Goal: Task Accomplishment & Management: Manage account settings

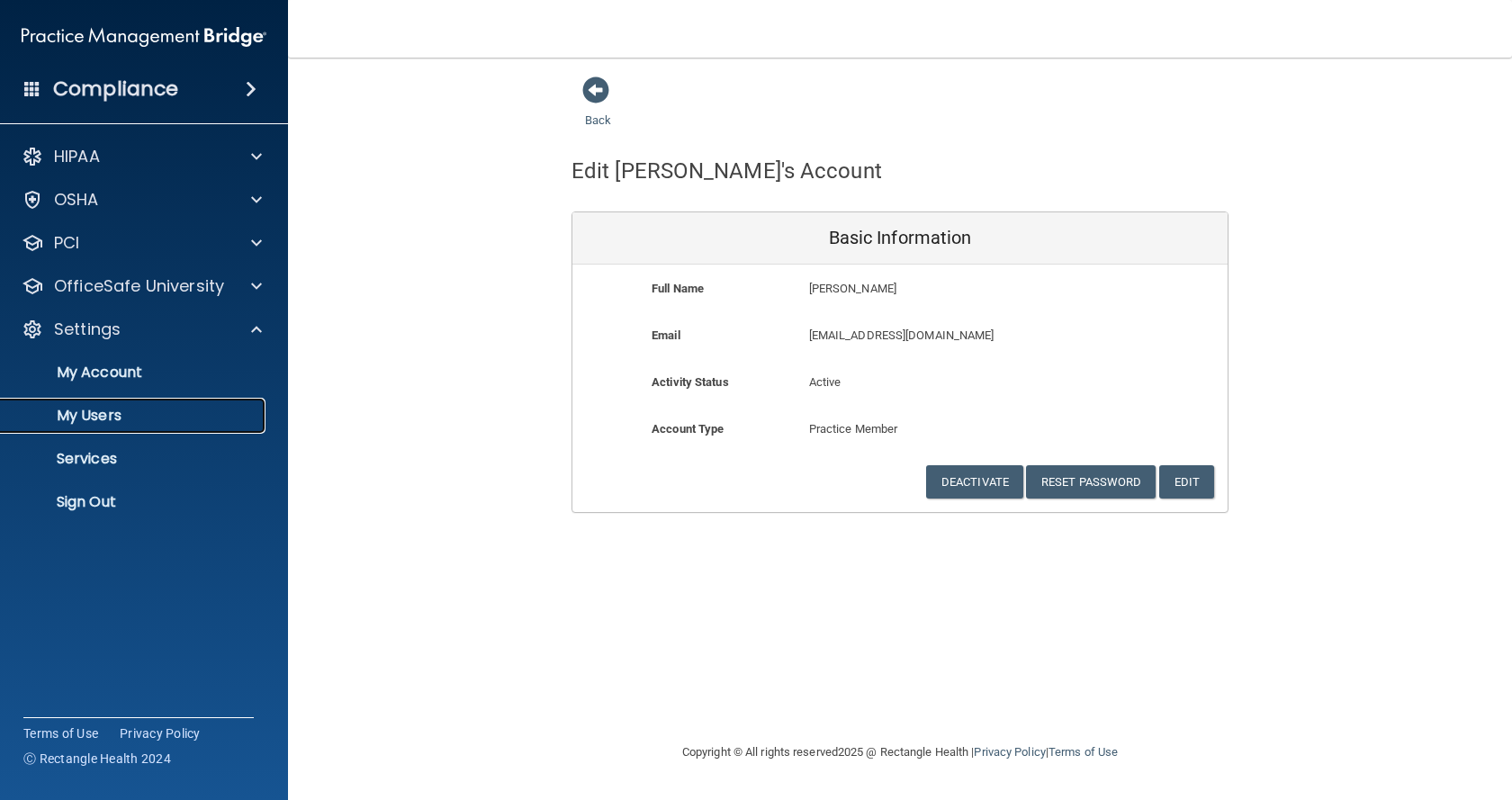
click at [108, 423] on p "My Users" at bounding box center [134, 416] width 246 height 18
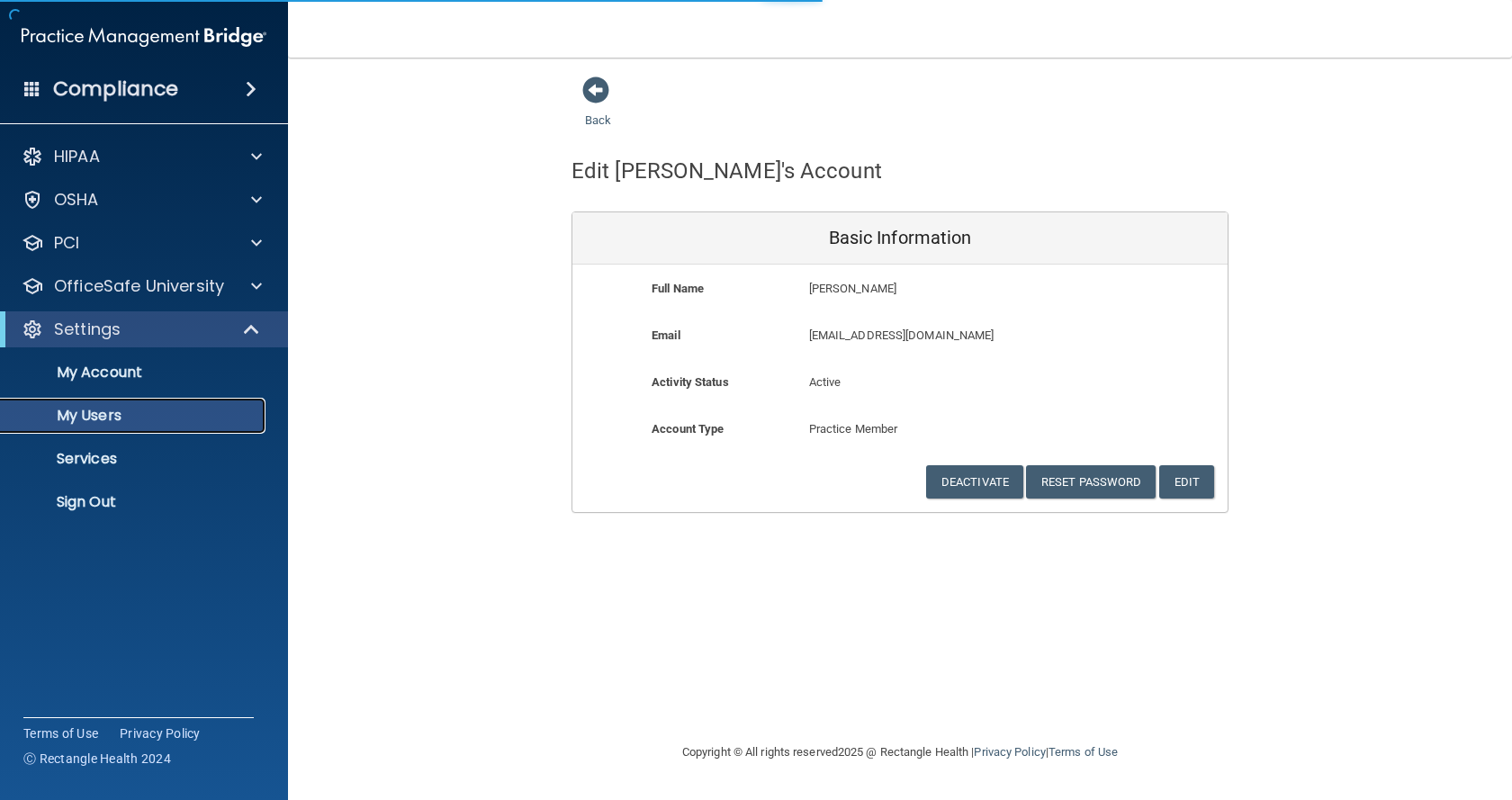
select select "20"
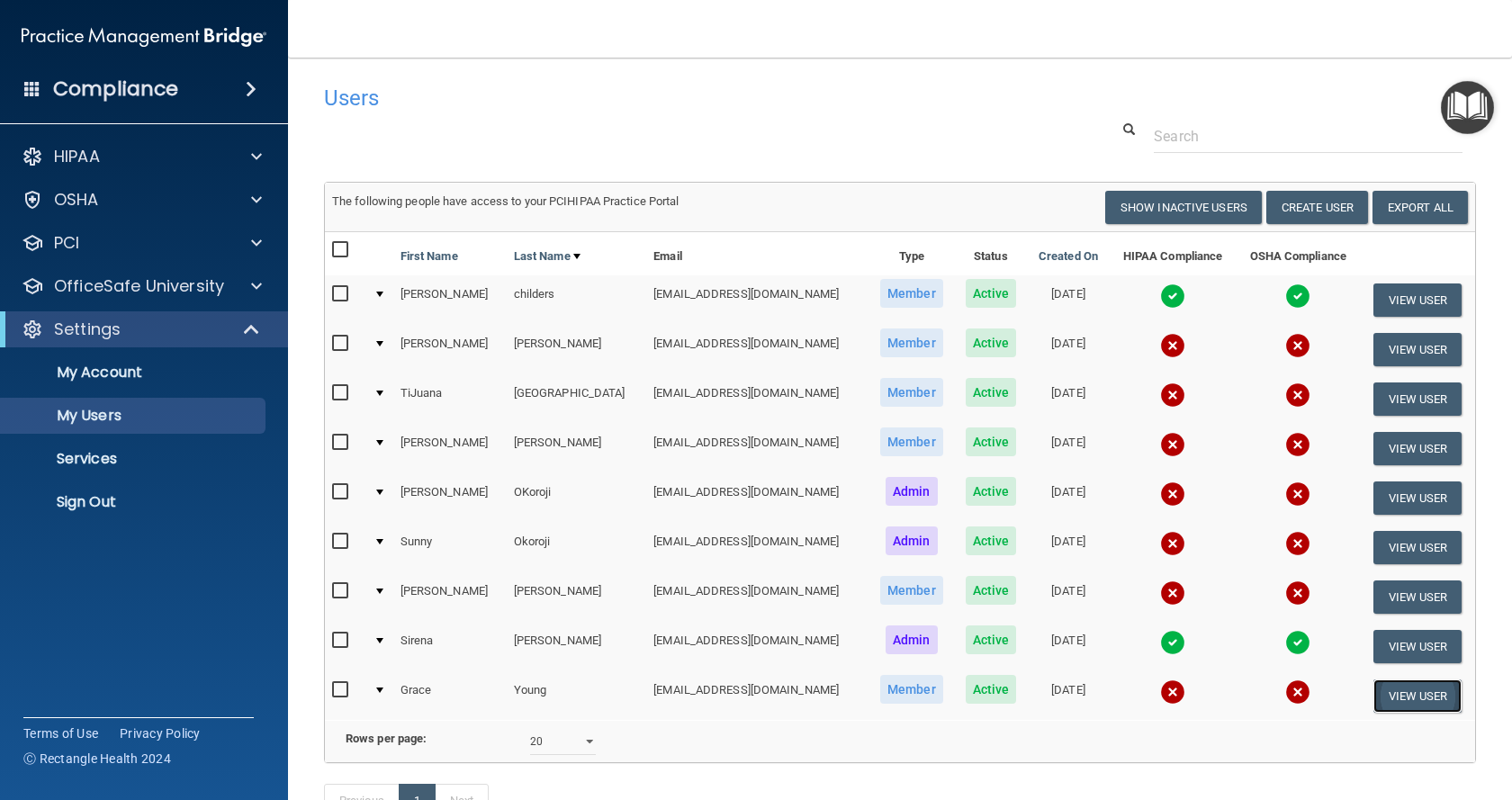
click at [1396, 691] on button "View User" at bounding box center [1417, 695] width 89 height 33
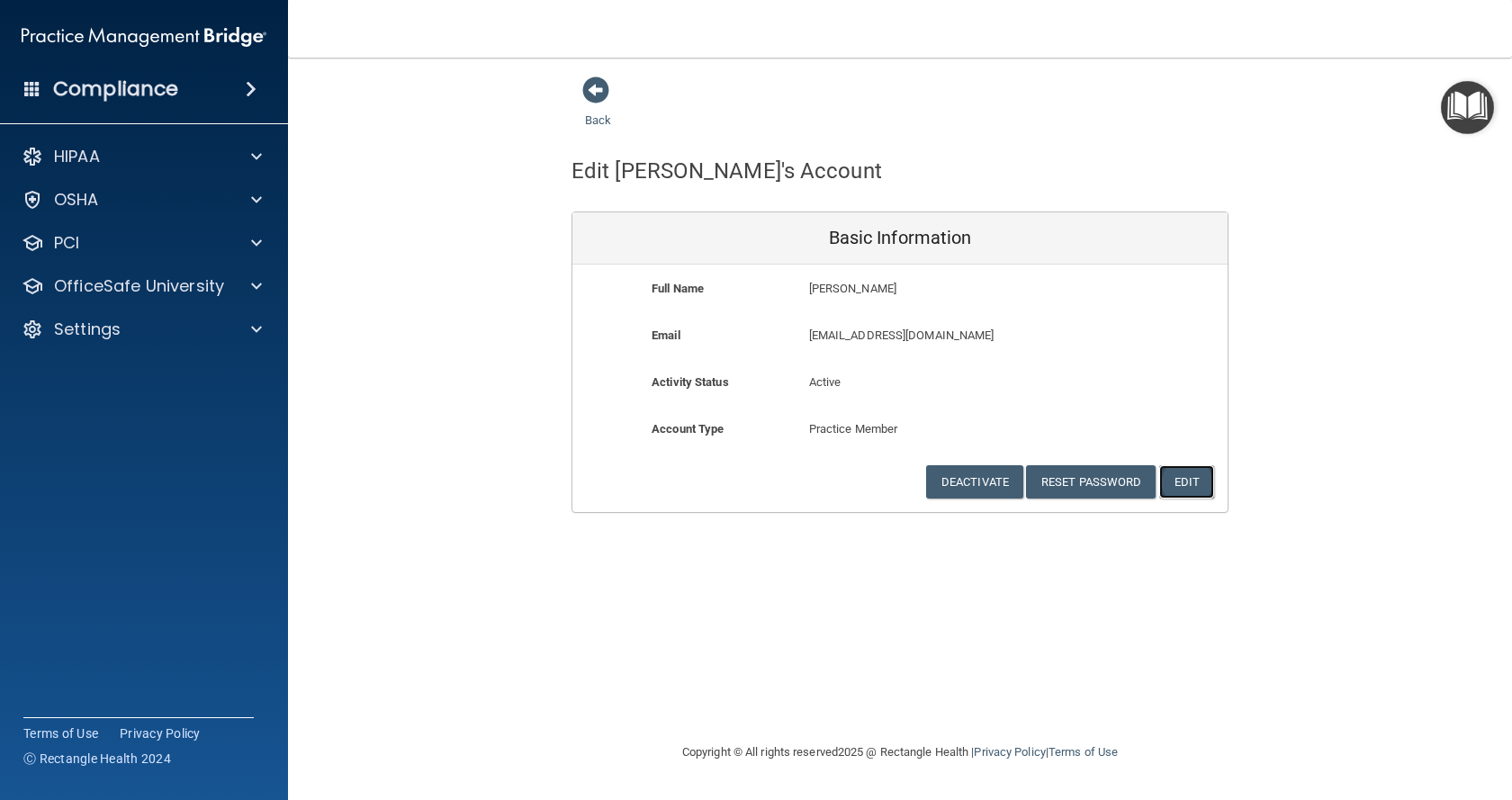
click at [1169, 489] on button "Edit" at bounding box center [1186, 482] width 55 height 33
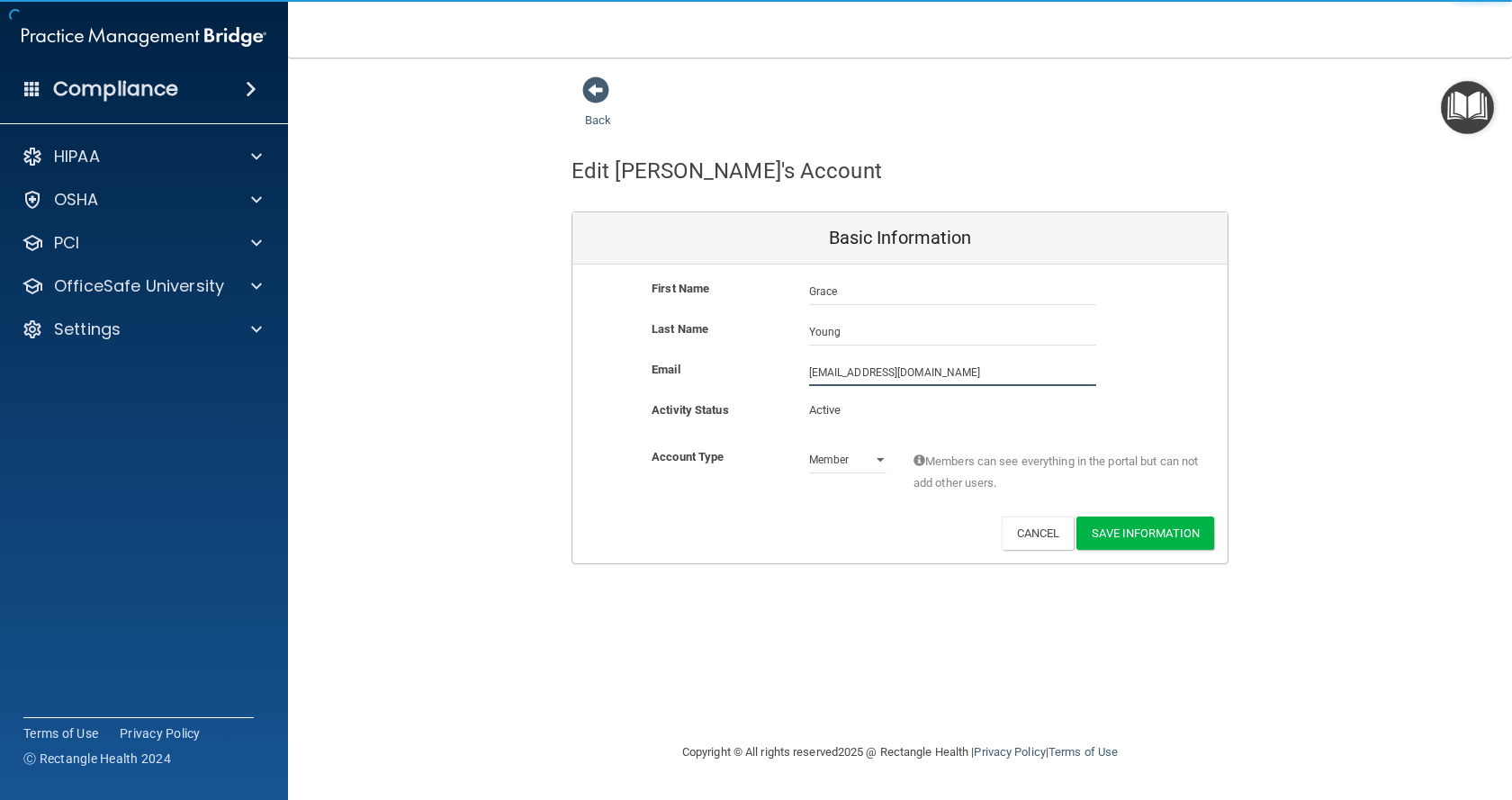
click at [837, 373] on input "[EMAIL_ADDRESS][DOMAIN_NAME]" at bounding box center [952, 373] width 287 height 27
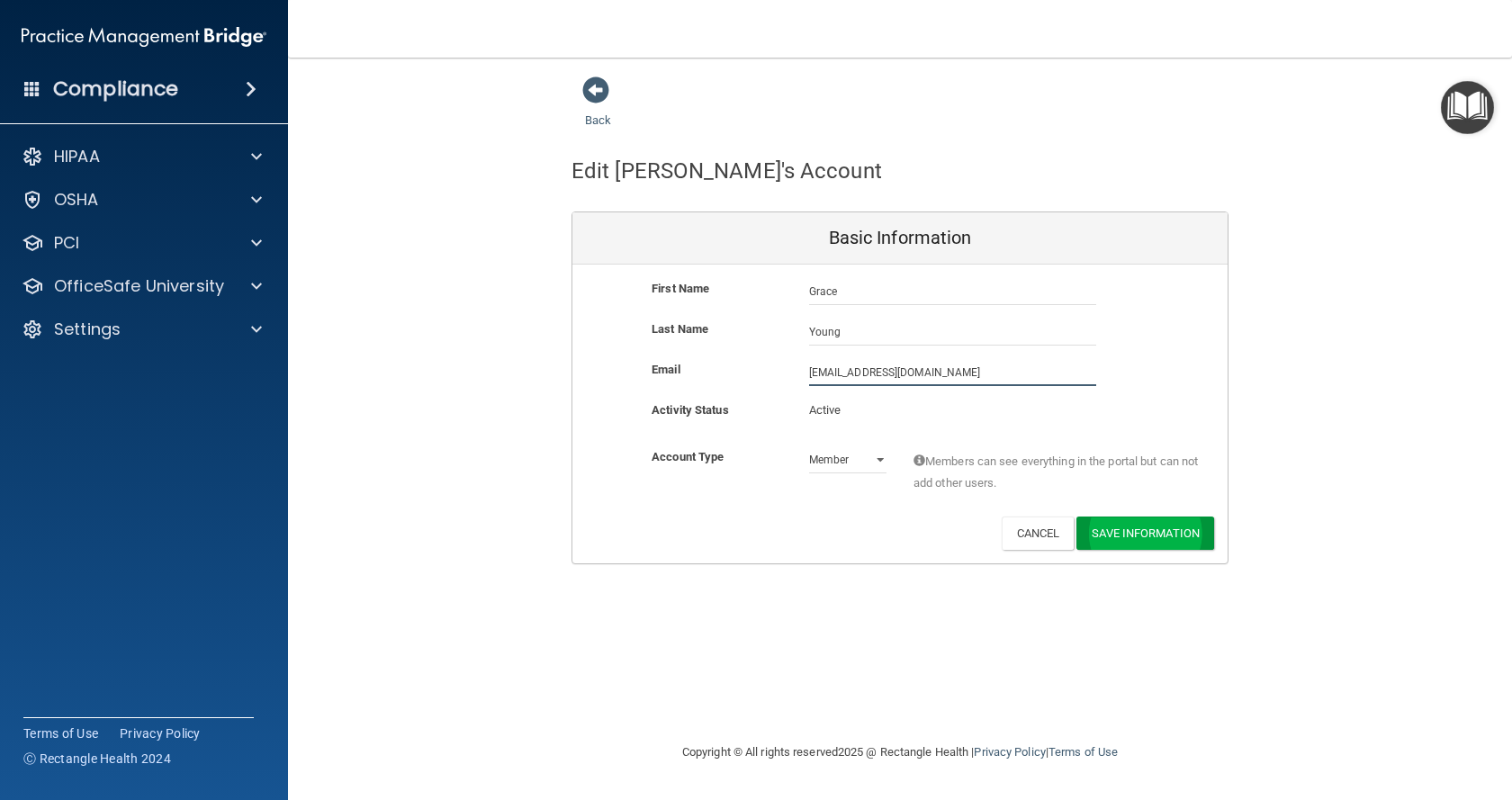
type input "[EMAIL_ADDRESS][DOMAIN_NAME]"
click at [1100, 529] on button "Save Information" at bounding box center [1145, 532] width 138 height 33
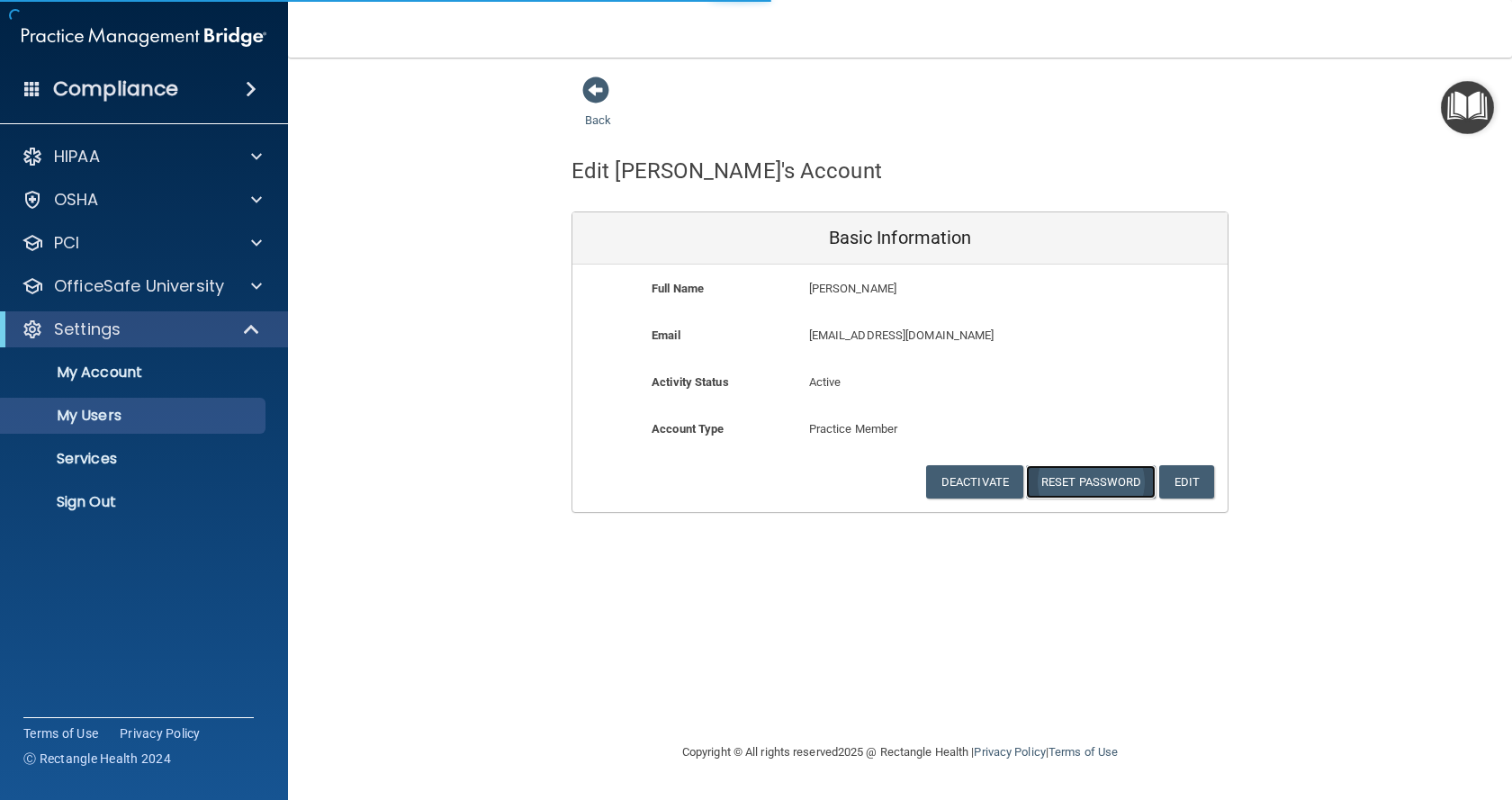
click at [1064, 485] on button "Reset Password" at bounding box center [1091, 482] width 130 height 33
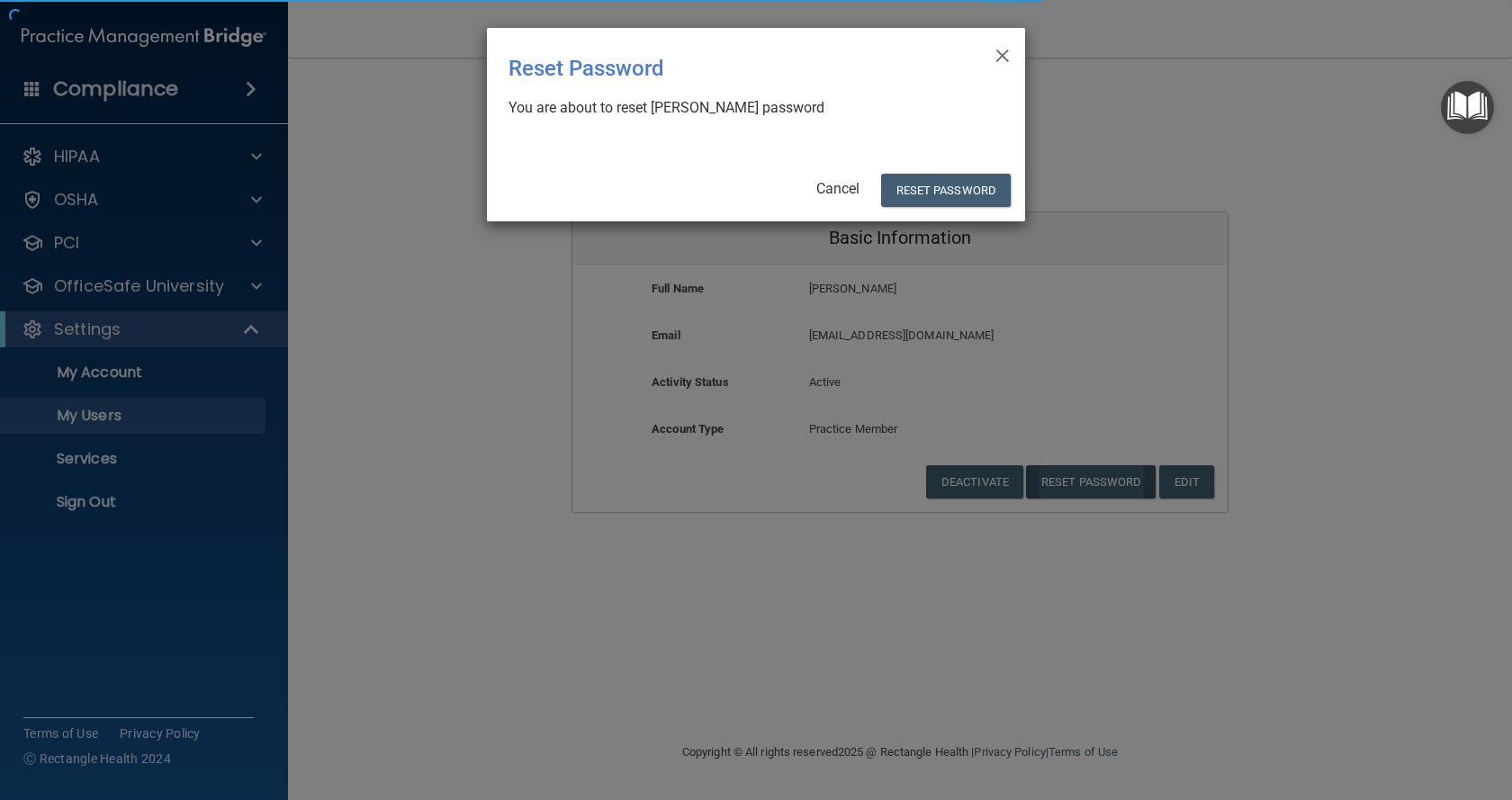
select select "20"
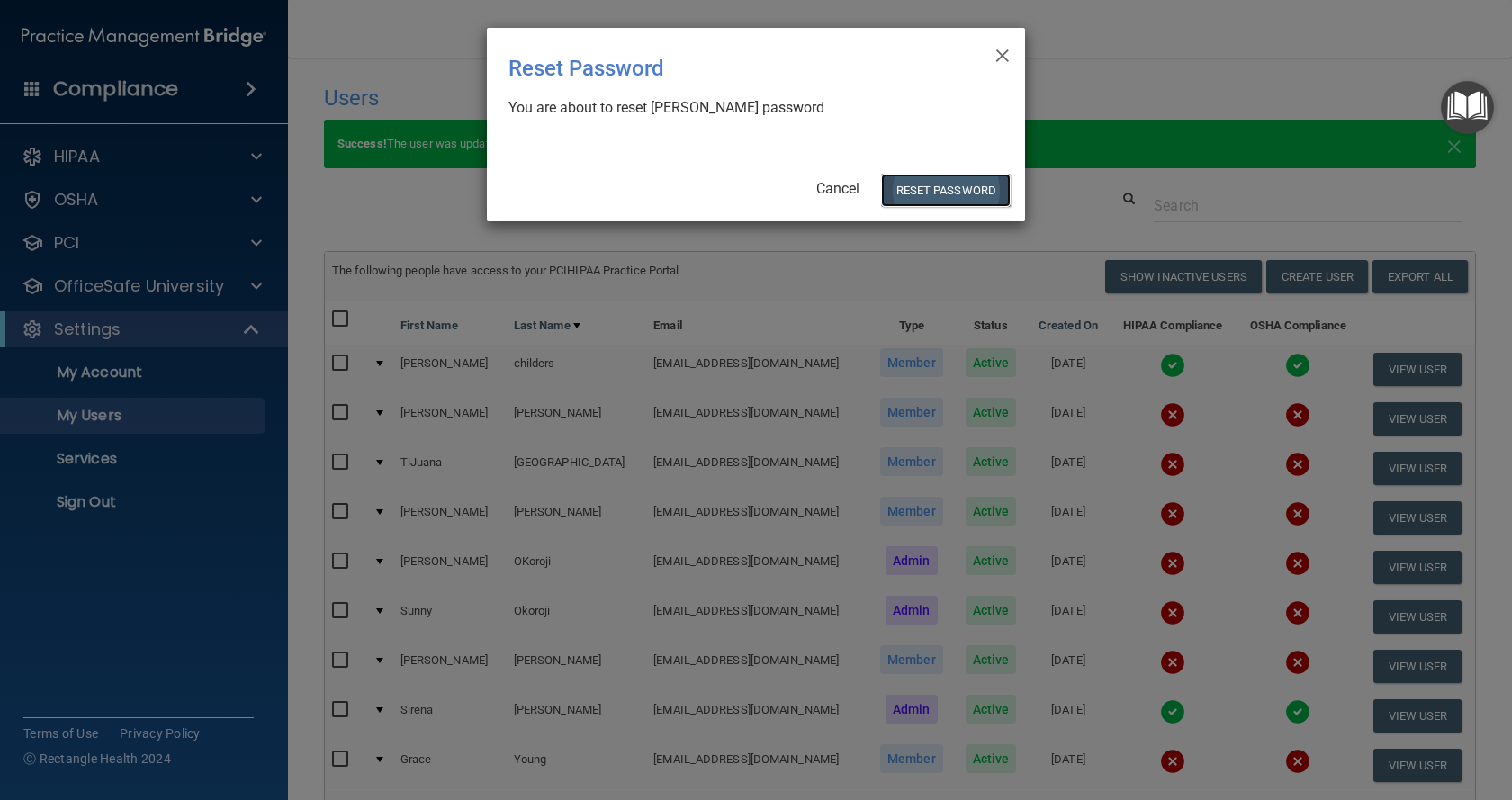
click at [938, 193] on button "Reset Password" at bounding box center [946, 190] width 130 height 33
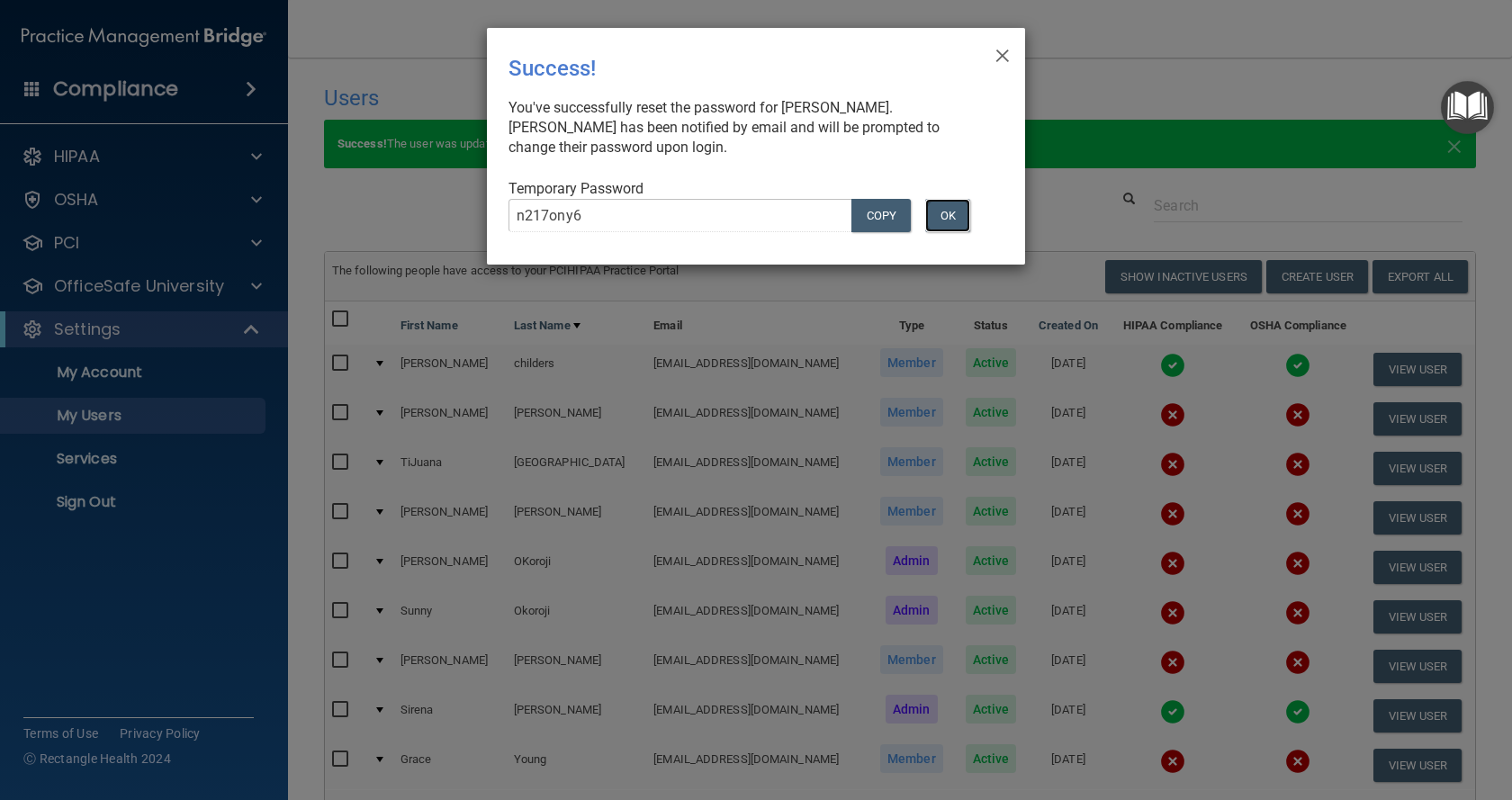
click at [937, 225] on button "OK" at bounding box center [947, 215] width 45 height 33
